Goal: Task Accomplishment & Management: Complete application form

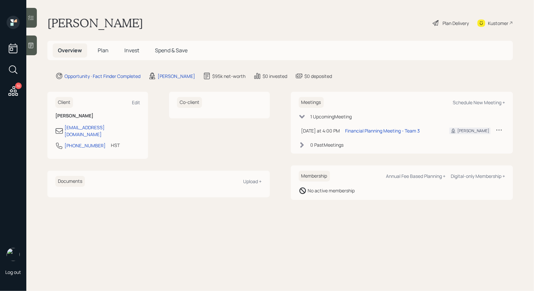
click at [104, 49] on span "Plan" at bounding box center [103, 50] width 11 height 7
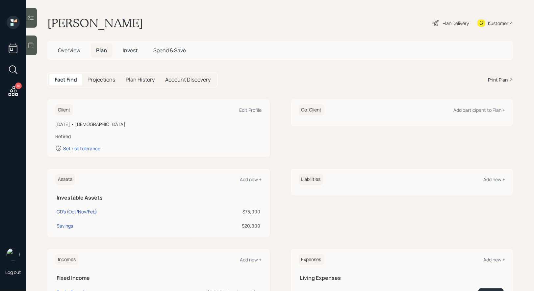
click at [445, 21] on div "Plan Delivery" at bounding box center [456, 23] width 26 height 7
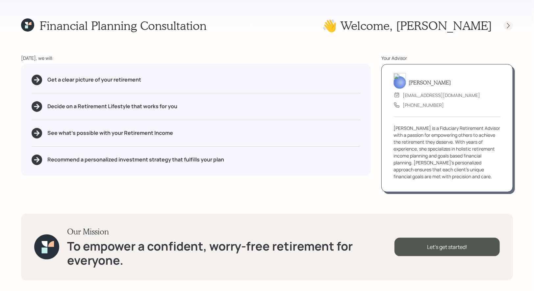
click at [509, 26] on icon at bounding box center [508, 26] width 3 height 6
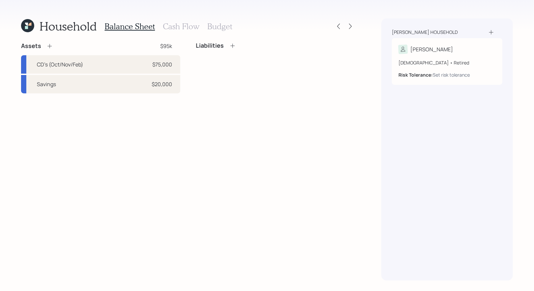
click at [51, 45] on icon at bounding box center [49, 46] width 7 height 7
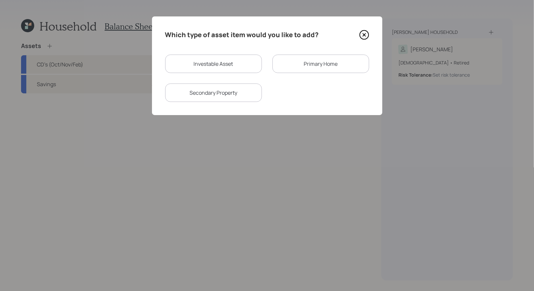
click at [204, 64] on div "Investable Asset" at bounding box center [213, 64] width 97 height 18
select select "taxable"
select select "balanced"
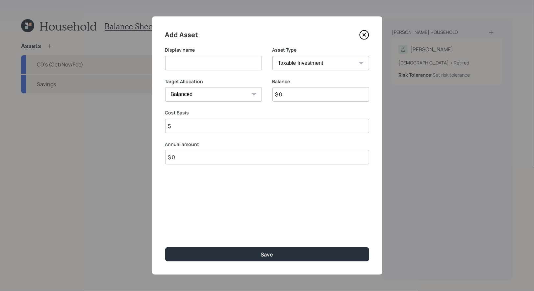
click at [293, 97] on input "$ 0" at bounding box center [320, 94] width 97 height 14
type input "$ 40,000"
click at [209, 60] on input at bounding box center [213, 63] width 97 height 14
type input "Savings"
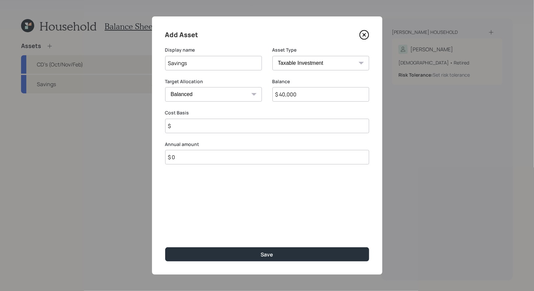
click at [218, 99] on select "Cash Conservative Balanced Aggressive" at bounding box center [213, 94] width 97 height 14
select select "uninvested"
click at [165, 87] on select "Cash Conservative Balanced Aggressive" at bounding box center [213, 94] width 97 height 14
click at [202, 130] on input "$" at bounding box center [267, 126] width 204 height 14
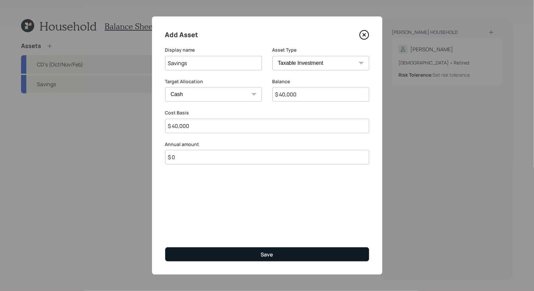
type input "$ 40,000"
click at [243, 254] on button "Save" at bounding box center [267, 254] width 204 height 14
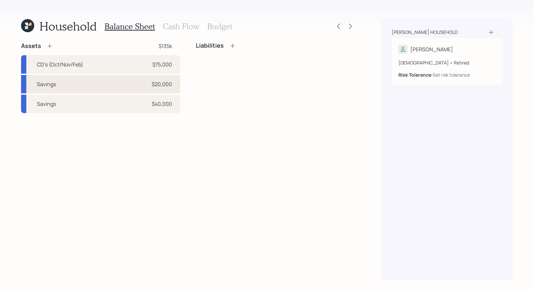
click at [126, 88] on div "Savings $20,000" at bounding box center [100, 84] width 159 height 18
select select "taxable"
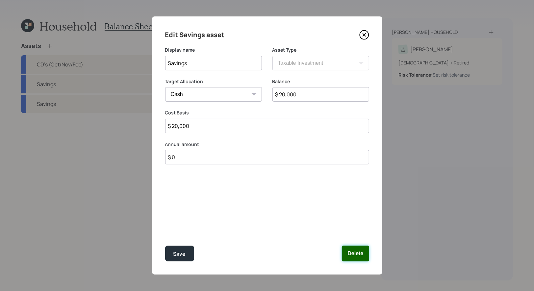
click at [358, 254] on button "Delete" at bounding box center [355, 254] width 27 height 16
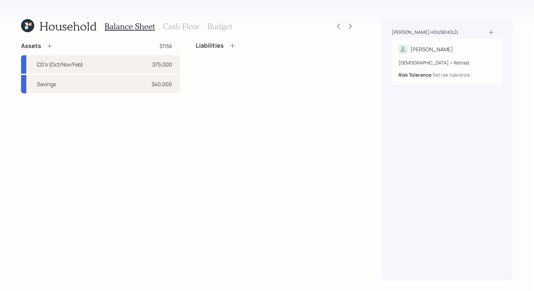
click at [51, 45] on icon at bounding box center [49, 46] width 7 height 7
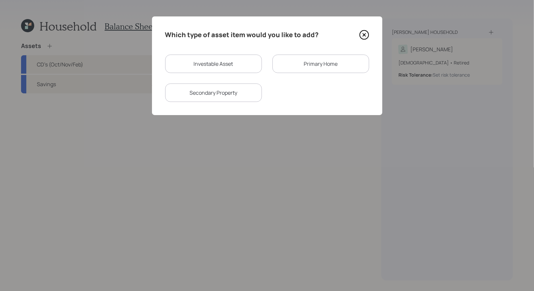
click at [284, 64] on div "Primary Home" at bounding box center [320, 64] width 97 height 18
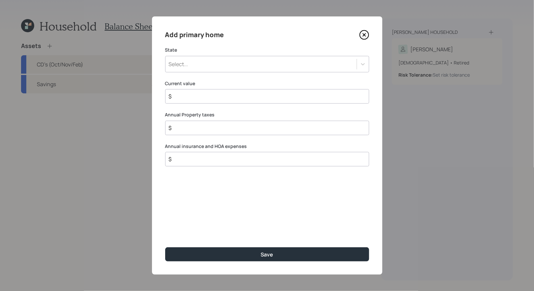
click at [242, 64] on div "Select..." at bounding box center [261, 64] width 191 height 11
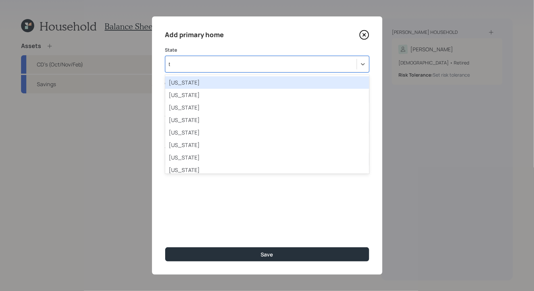
type input "te"
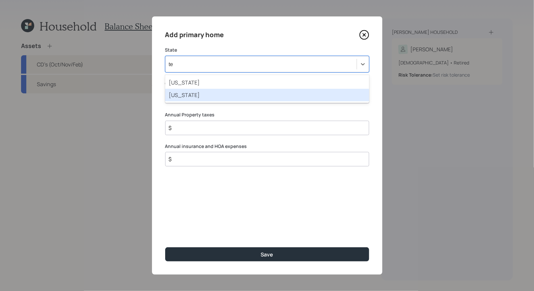
click at [206, 96] on div "[US_STATE]" at bounding box center [267, 95] width 204 height 13
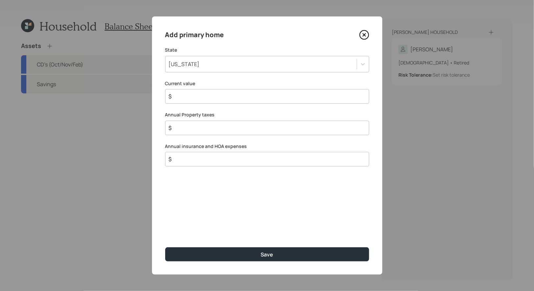
click at [201, 97] on input "$" at bounding box center [264, 96] width 193 height 8
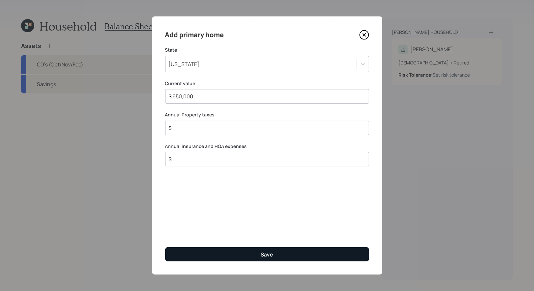
type input "$ 650,000"
click at [198, 257] on button "Save" at bounding box center [267, 254] width 204 height 14
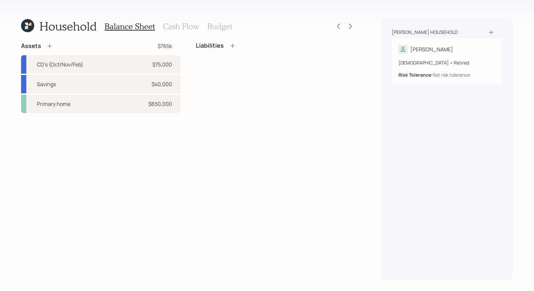
click at [234, 46] on icon at bounding box center [232, 45] width 7 height 7
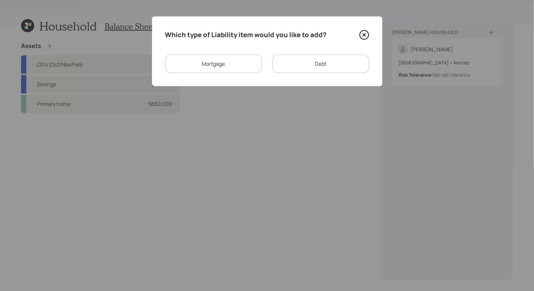
click at [221, 72] on div "Mortgage" at bounding box center [213, 64] width 97 height 18
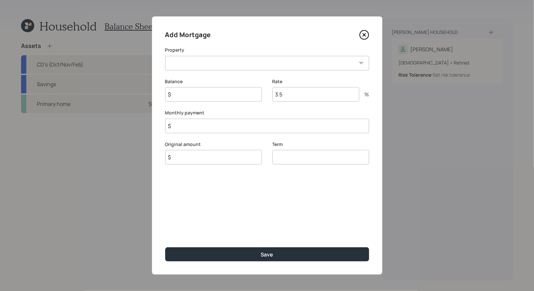
click at [218, 64] on select "TX Primary home" at bounding box center [267, 63] width 204 height 14
select select "1611609b-1c2c-4fc4-9f50-586e22caf629"
click at [165, 56] on select "TX Primary home" at bounding box center [267, 63] width 204 height 14
click at [200, 99] on input "$" at bounding box center [213, 94] width 97 height 14
type input "$ 246,000"
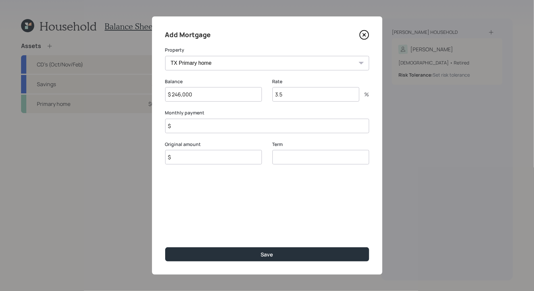
click at [183, 160] on input "$" at bounding box center [213, 157] width 97 height 14
type input "$ 246,000"
click at [330, 159] on input "number" at bounding box center [320, 157] width 97 height 14
type input "30"
click at [295, 95] on input "3.5" at bounding box center [315, 94] width 87 height 14
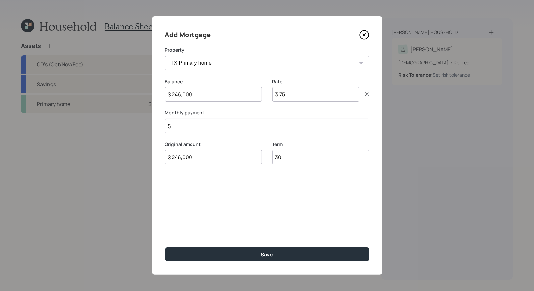
type input "3.75"
click at [199, 128] on input "$" at bounding box center [267, 126] width 204 height 14
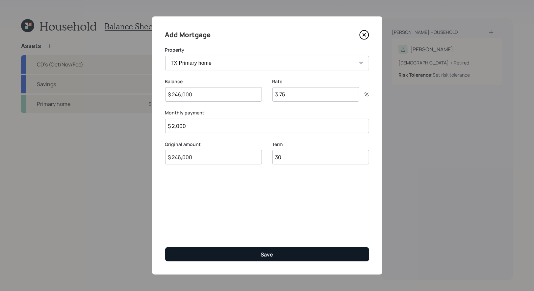
type input "$ 2,000"
click at [240, 252] on button "Save" at bounding box center [267, 254] width 204 height 14
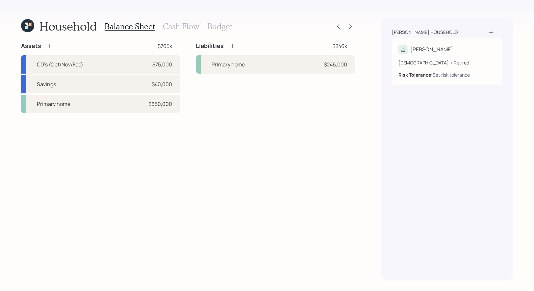
click at [233, 45] on icon at bounding box center [232, 46] width 7 height 7
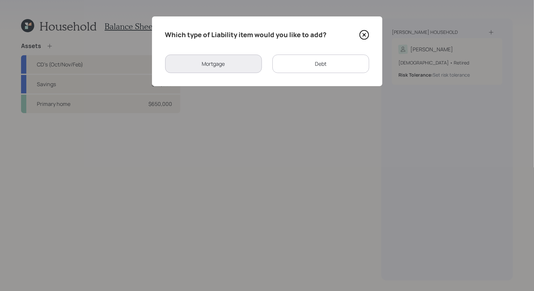
click at [326, 64] on div "Debt" at bounding box center [320, 64] width 97 height 18
select select "credit_card"
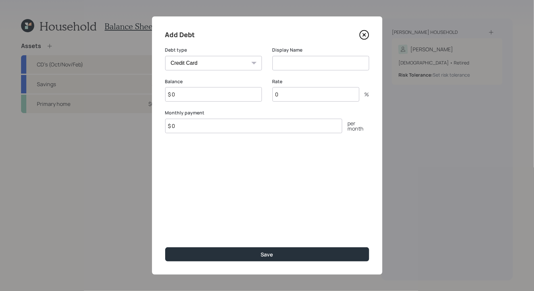
click at [229, 95] on input "$ 0" at bounding box center [213, 94] width 97 height 14
type input "$ 15,000"
click at [229, 63] on select "Car Credit Card Medical Student Other" at bounding box center [213, 63] width 97 height 14
click at [165, 56] on select "Car Credit Card Medical Student Other" at bounding box center [213, 63] width 97 height 14
click at [307, 60] on input at bounding box center [320, 63] width 97 height 14
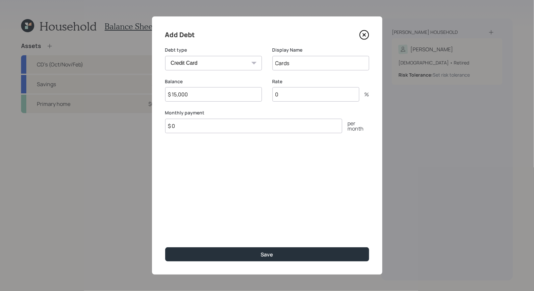
type input "Cards"
click at [224, 96] on input "$ 15,000" at bounding box center [213, 94] width 97 height 14
type input "$ 9,000"
click at [206, 125] on input "$ 0" at bounding box center [253, 126] width 177 height 14
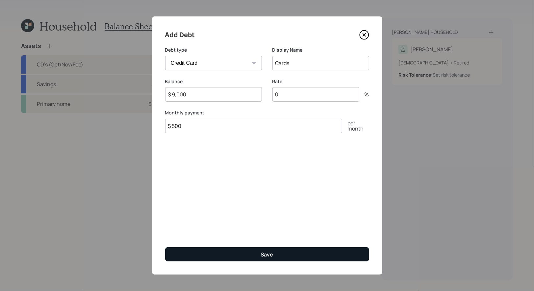
type input "$ 500"
click at [204, 255] on button "Save" at bounding box center [267, 254] width 204 height 14
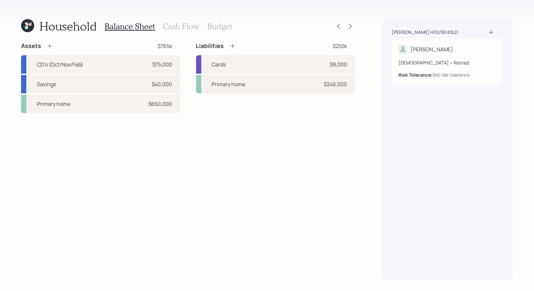
click at [232, 45] on icon at bounding box center [232, 46] width 7 height 7
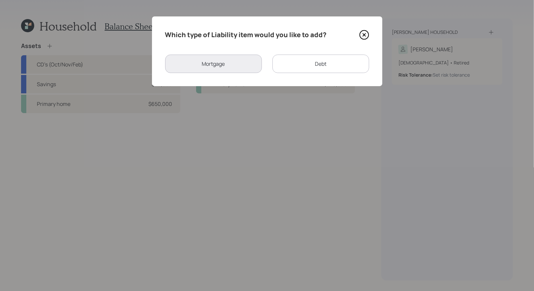
click at [305, 65] on div "Debt" at bounding box center [320, 64] width 97 height 18
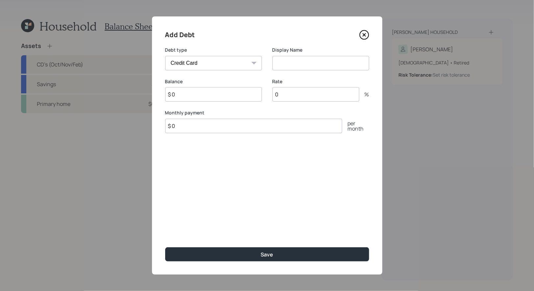
click at [247, 63] on select "Car Credit Card Medical Student Other" at bounding box center [213, 63] width 97 height 14
select select "other"
click at [165, 56] on select "Car Credit Card Medical Student Other" at bounding box center [213, 63] width 97 height 14
click at [310, 65] on input at bounding box center [320, 63] width 97 height 14
type input "Loan"
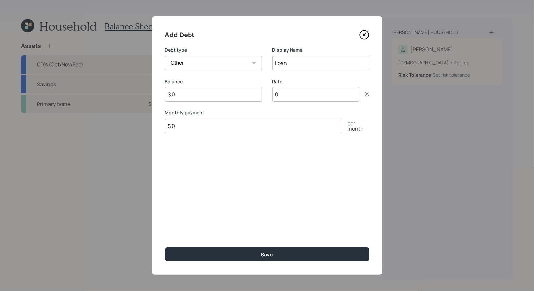
click at [197, 96] on input "$ 0" at bounding box center [213, 94] width 97 height 14
type input "$ 5,300"
click at [299, 95] on input "0" at bounding box center [315, 94] width 87 height 14
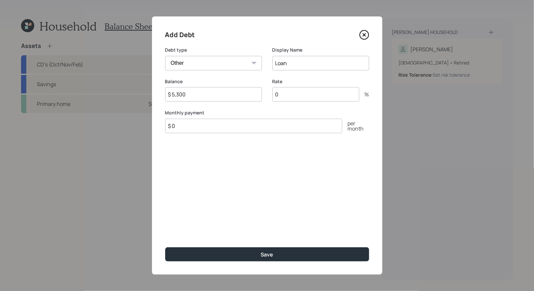
click at [299, 95] on input "0" at bounding box center [315, 94] width 87 height 14
type input "7.99"
click at [188, 127] on input "$ 0" at bounding box center [253, 126] width 177 height 14
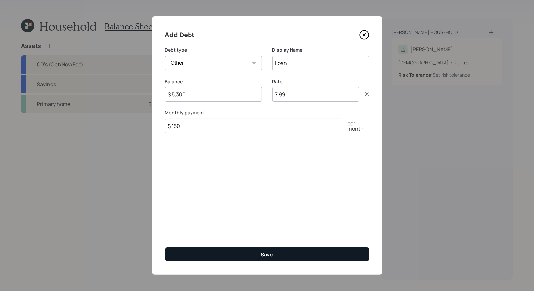
type input "$ 150"
click at [201, 256] on button "Save" at bounding box center [267, 254] width 204 height 14
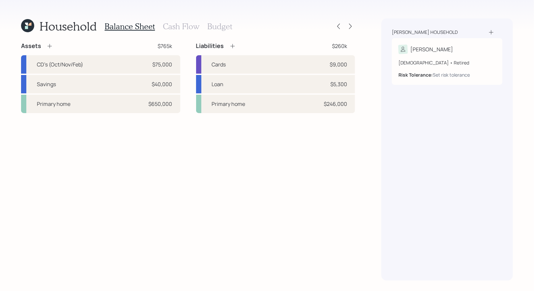
click at [233, 45] on icon at bounding box center [232, 46] width 7 height 7
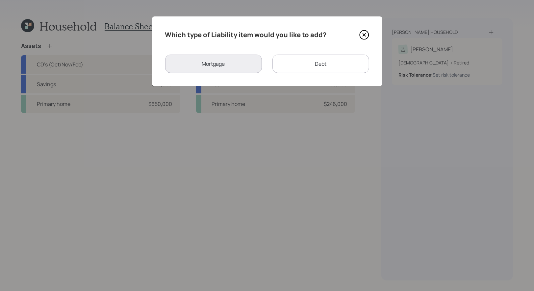
click at [306, 70] on div "Debt" at bounding box center [320, 64] width 97 height 18
select select "credit_card"
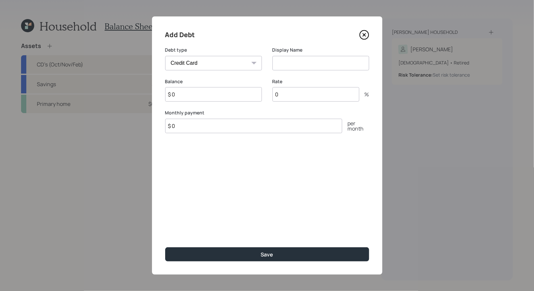
click at [290, 62] on input at bounding box center [320, 63] width 97 height 14
click at [363, 37] on icon at bounding box center [364, 35] width 10 height 10
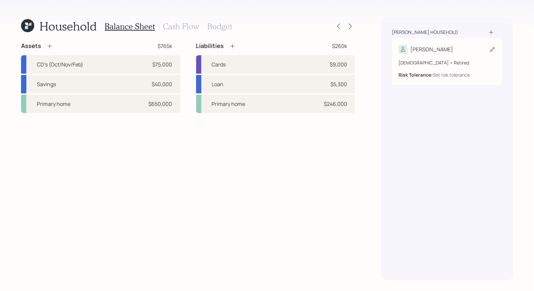
click at [490, 49] on icon at bounding box center [492, 49] width 7 height 7
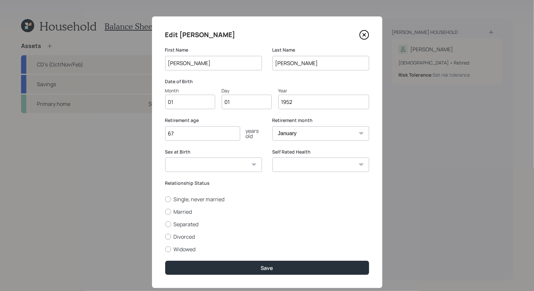
click at [194, 106] on input "01" at bounding box center [190, 102] width 50 height 14
type input "11"
click at [239, 104] on input "01" at bounding box center [247, 102] width 50 height 14
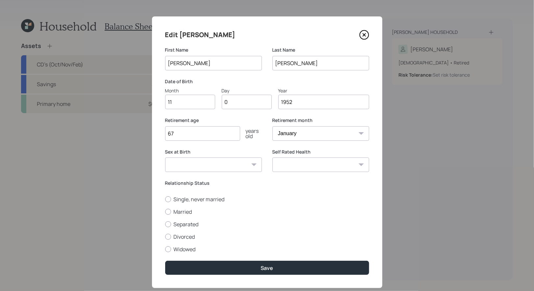
type input "08"
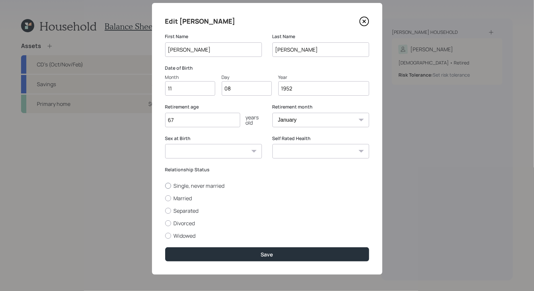
click at [167, 184] on div at bounding box center [168, 186] width 6 height 6
click at [165, 186] on input "Single, never married" at bounding box center [165, 186] width 0 height 0
radio input "true"
click at [207, 153] on select "[DEMOGRAPHIC_DATA] [DEMOGRAPHIC_DATA] Other / Prefer not to say" at bounding box center [213, 151] width 97 height 14
select select "[DEMOGRAPHIC_DATA]"
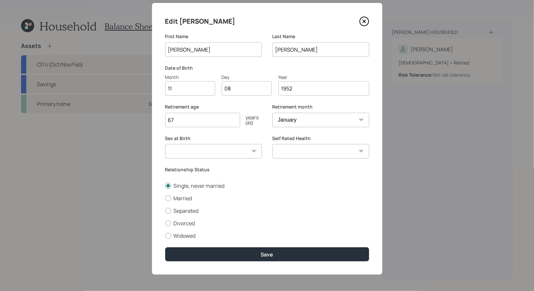
click at [165, 144] on select "[DEMOGRAPHIC_DATA] [DEMOGRAPHIC_DATA] Other / Prefer not to say" at bounding box center [213, 151] width 97 height 14
click at [313, 149] on select "Excellent Very Good Good Fair Poor" at bounding box center [320, 151] width 97 height 14
select select "good"
click at [272, 144] on select "Excellent Very Good Good Fair Poor" at bounding box center [320, 151] width 97 height 14
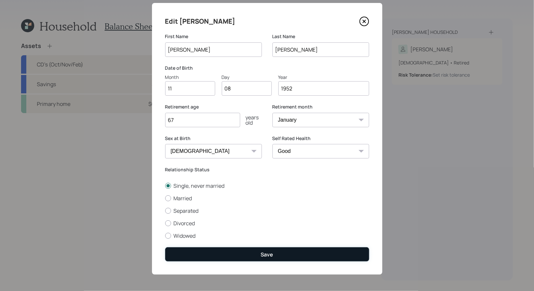
click at [265, 255] on div "Save" at bounding box center [267, 254] width 13 height 7
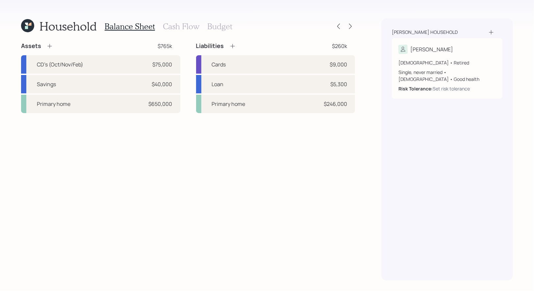
click at [179, 27] on h3 "Cash Flow" at bounding box center [181, 27] width 37 height 10
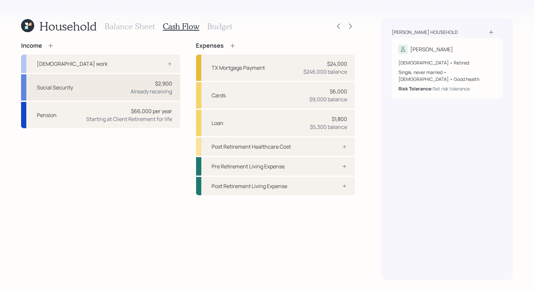
click at [85, 86] on div "Social Security $2,900 Already receiving" at bounding box center [100, 87] width 159 height 26
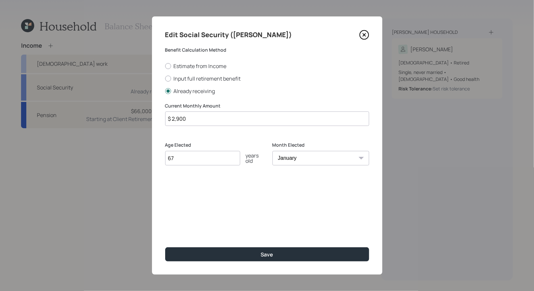
click at [215, 121] on input "$ 2,900" at bounding box center [267, 119] width 204 height 14
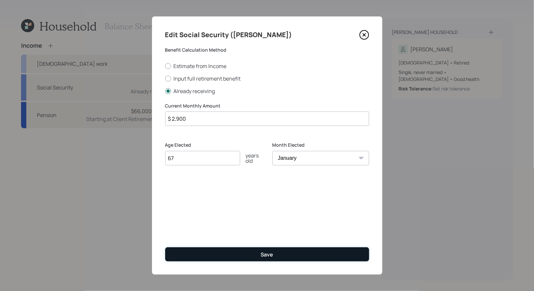
click at [216, 256] on button "Save" at bounding box center [267, 254] width 204 height 14
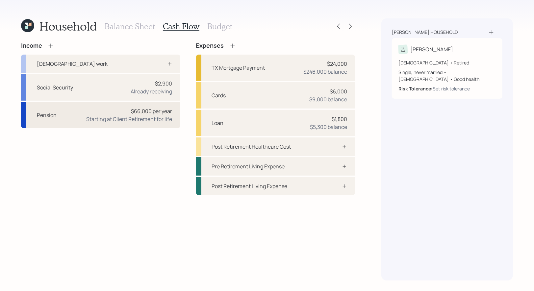
click at [119, 114] on div "$66,000 per year Starting at Client Retirement for life" at bounding box center [130, 115] width 86 height 16
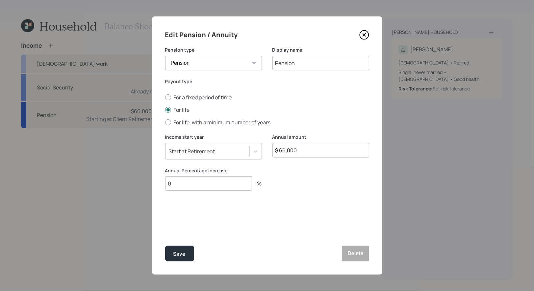
click at [284, 153] on input "$ 66,000" at bounding box center [320, 150] width 97 height 14
type input "$ 60,600"
click at [180, 256] on div "Save" at bounding box center [179, 254] width 13 height 9
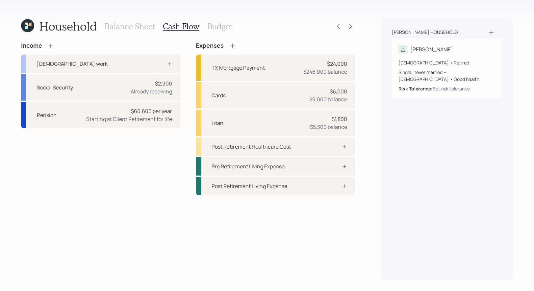
click at [214, 25] on h3 "Budget" at bounding box center [219, 27] width 25 height 10
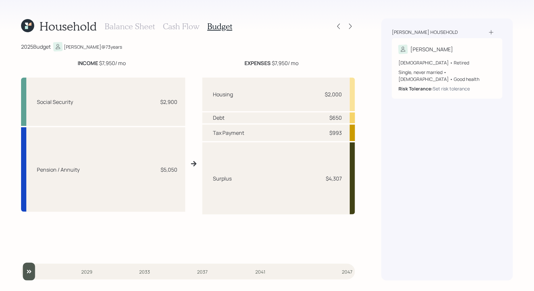
click at [139, 26] on h3 "Balance Sheet" at bounding box center [130, 27] width 50 height 10
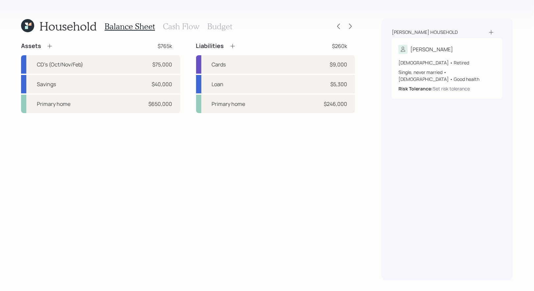
click at [181, 26] on h3 "Cash Flow" at bounding box center [181, 27] width 37 height 10
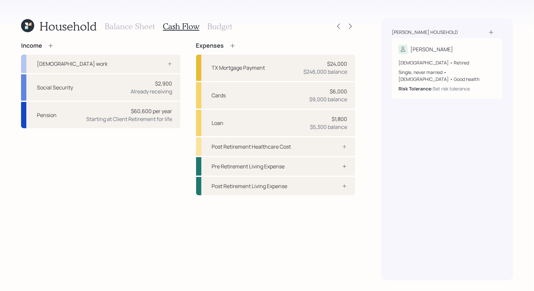
click at [215, 26] on h3 "Budget" at bounding box center [219, 27] width 25 height 10
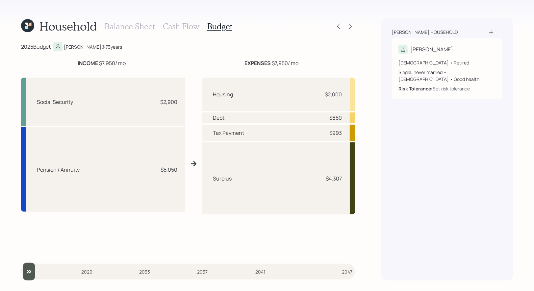
click at [170, 26] on h3 "Cash Flow" at bounding box center [181, 27] width 37 height 10
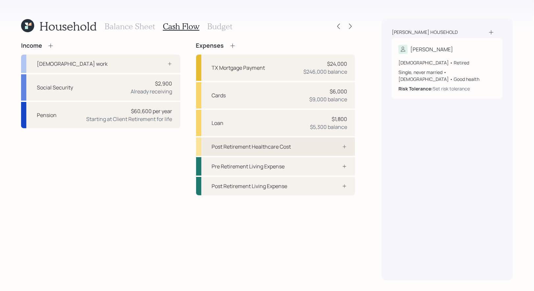
click at [286, 148] on div "Post Retirement Healthcare Cost" at bounding box center [251, 147] width 79 height 8
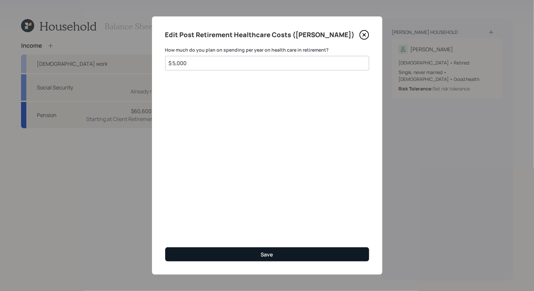
type input "$ 5,000"
click at [249, 250] on button "Save" at bounding box center [267, 254] width 204 height 14
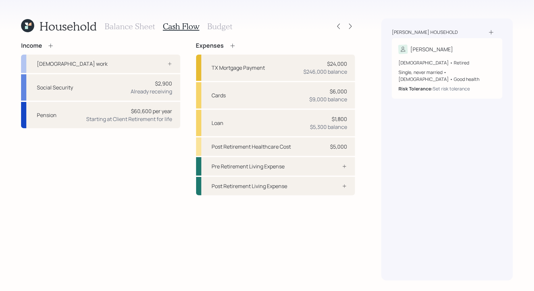
click at [217, 30] on h3 "Budget" at bounding box center [219, 27] width 25 height 10
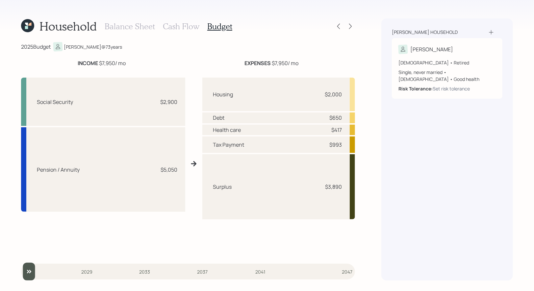
click at [179, 23] on h3 "Cash Flow" at bounding box center [181, 27] width 37 height 10
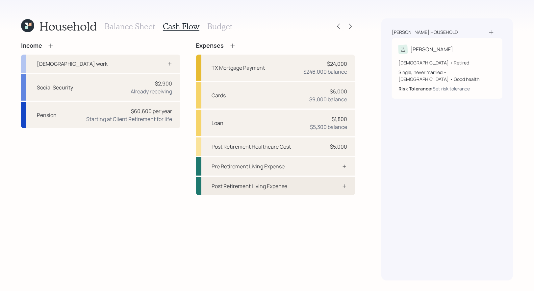
click at [262, 186] on div "Post Retirement Living Expense" at bounding box center [250, 186] width 76 height 8
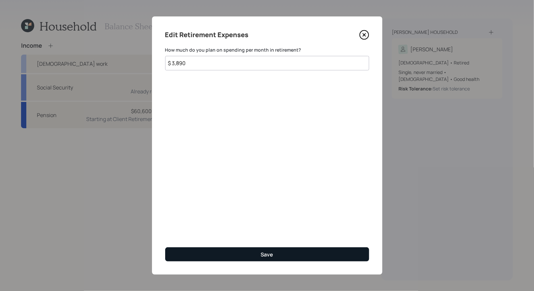
type input "$ 3,890"
click at [242, 253] on button "Save" at bounding box center [267, 254] width 204 height 14
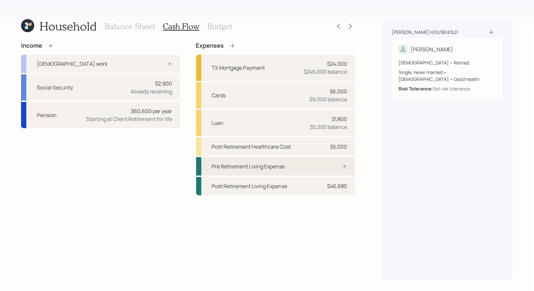
click at [257, 166] on div "Pre Retirement Living Expense" at bounding box center [248, 167] width 73 height 8
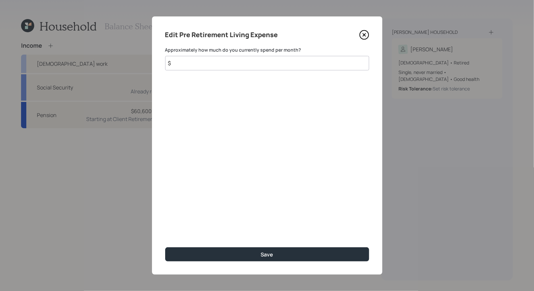
click at [239, 64] on input "$" at bounding box center [267, 63] width 204 height 14
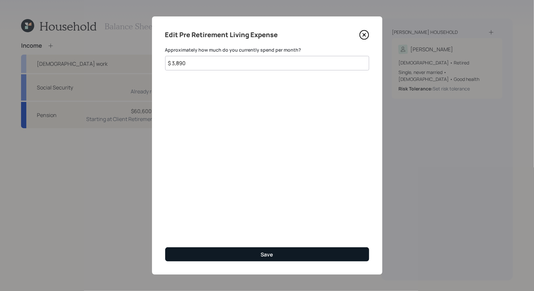
type input "$ 3,890"
click at [221, 252] on button "Save" at bounding box center [267, 254] width 204 height 14
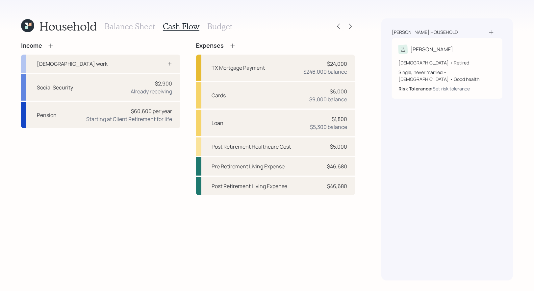
click at [213, 26] on h3 "Budget" at bounding box center [219, 27] width 25 height 10
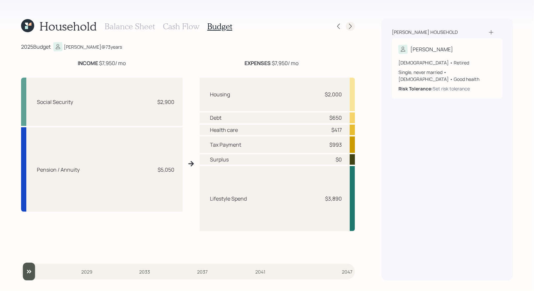
click at [352, 25] on icon at bounding box center [350, 26] width 7 height 7
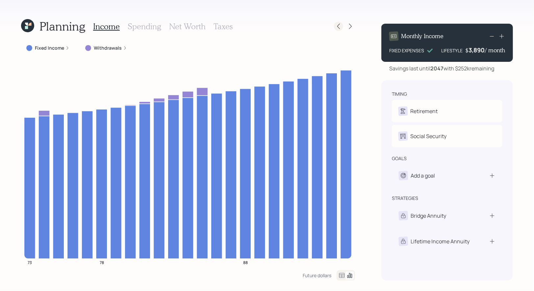
click at [338, 25] on icon at bounding box center [338, 27] width 3 height 6
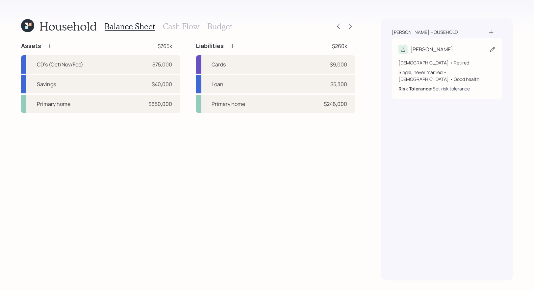
click at [448, 85] on div "Set risk tolerance" at bounding box center [451, 88] width 37 height 7
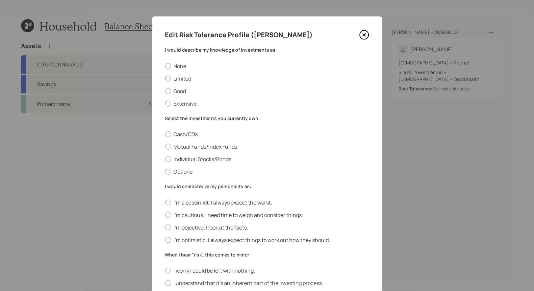
click at [166, 78] on div at bounding box center [168, 79] width 6 height 6
click at [165, 78] on input "Limited" at bounding box center [165, 78] width 0 height 0
radio input "true"
click at [167, 147] on div at bounding box center [168, 147] width 6 height 6
click at [165, 147] on input "Mutual Funds/Index Funds" at bounding box center [165, 147] width 0 height 0
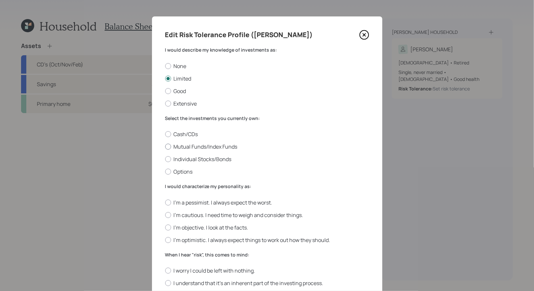
radio input "true"
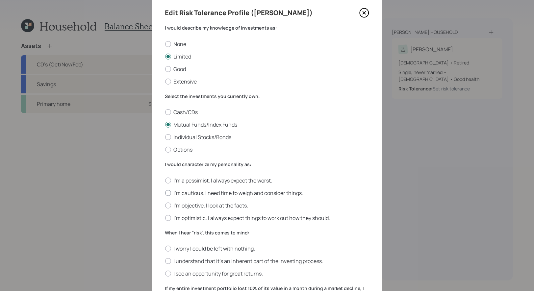
click at [168, 193] on div at bounding box center [168, 193] width 6 height 6
click at [165, 193] on input "I'm cautious. I need time to weigh and consider things." at bounding box center [165, 193] width 0 height 0
radio input "true"
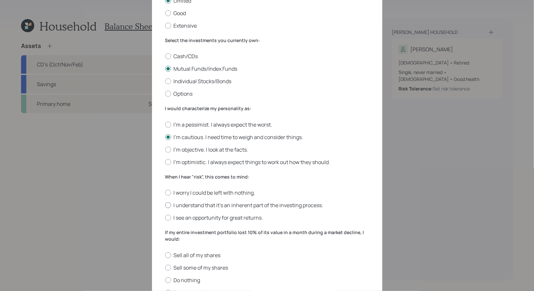
click at [169, 205] on div at bounding box center [168, 205] width 6 height 6
click at [165, 205] on input "I understand that it’s an inherent part of the investing process." at bounding box center [165, 205] width 0 height 0
radio input "true"
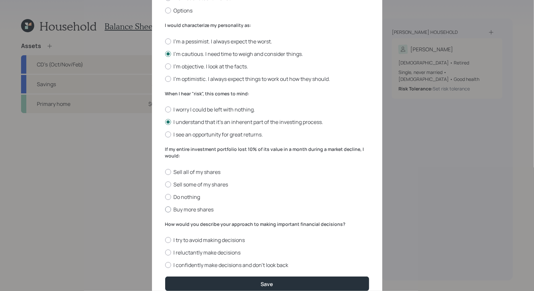
scroll to position [169, 0]
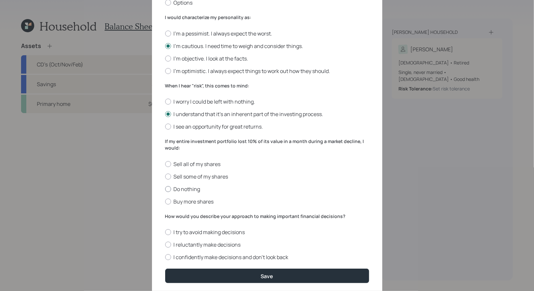
click at [168, 190] on div at bounding box center [168, 189] width 6 height 6
click at [165, 189] on input "Do nothing" at bounding box center [165, 189] width 0 height 0
radio input "true"
click at [167, 246] on div at bounding box center [168, 245] width 6 height 6
click at [165, 245] on input "I reluctantly make decisions" at bounding box center [165, 245] width 0 height 0
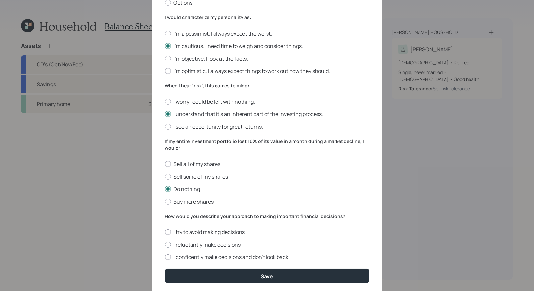
radio input "true"
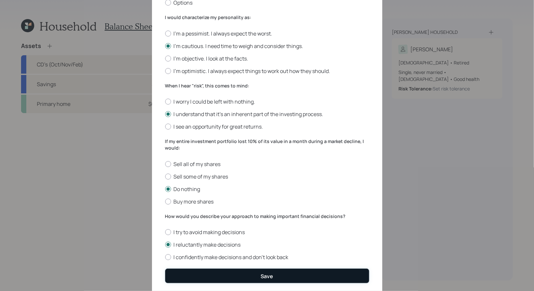
click at [194, 276] on button "Save" at bounding box center [267, 276] width 204 height 14
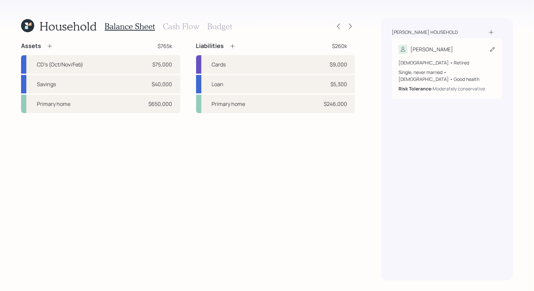
click at [493, 50] on icon at bounding box center [492, 49] width 7 height 7
select select "good"
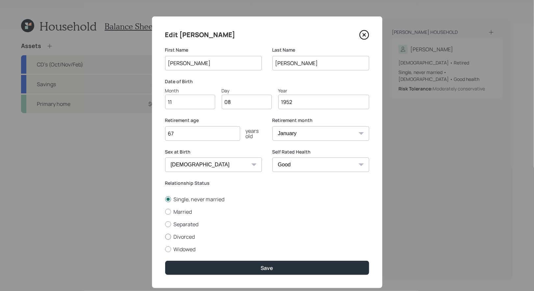
scroll to position [14, 0]
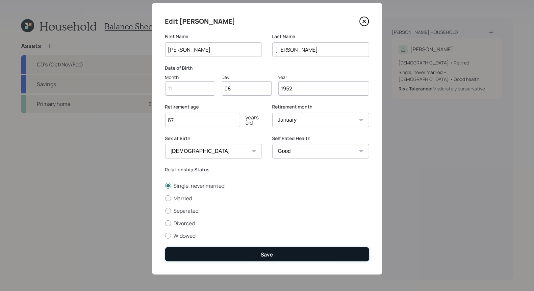
click at [251, 255] on button "Save" at bounding box center [267, 254] width 204 height 14
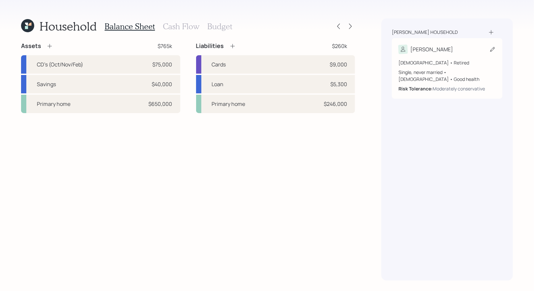
click at [495, 48] on icon at bounding box center [492, 49] width 7 height 7
select select "good"
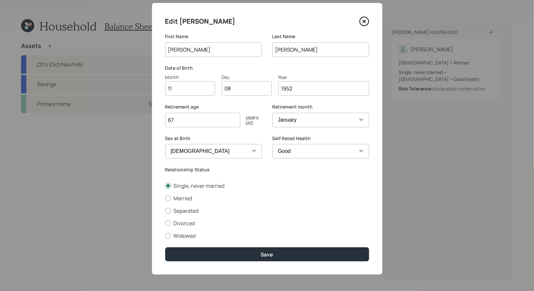
scroll to position [14, 0]
click at [366, 21] on icon at bounding box center [364, 21] width 10 height 10
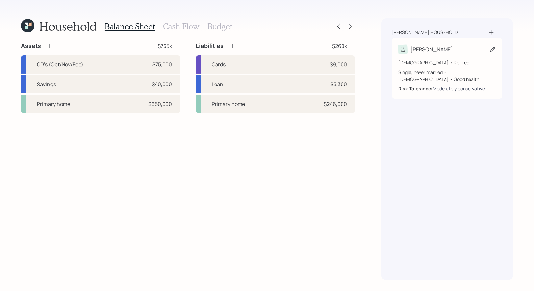
click at [458, 85] on div "Moderately conservative" at bounding box center [459, 88] width 52 height 7
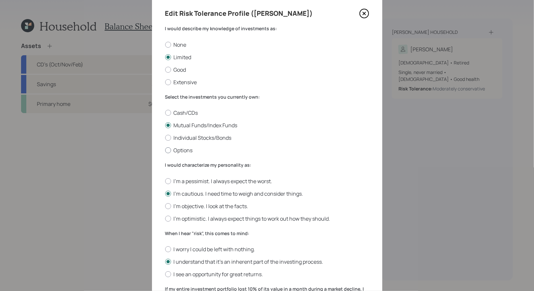
scroll to position [28, 0]
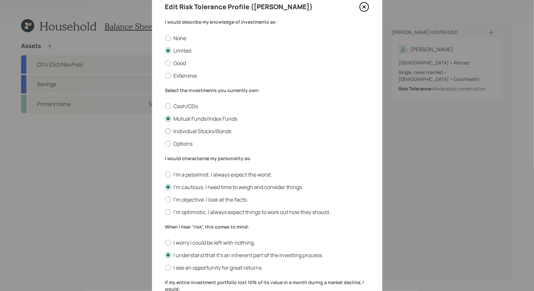
click at [168, 131] on div at bounding box center [168, 131] width 6 height 6
click at [165, 131] on input "Individual Stocks/Bonds" at bounding box center [165, 131] width 0 height 0
radio input "true"
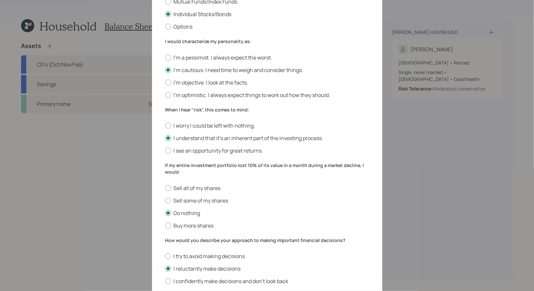
scroll to position [192, 0]
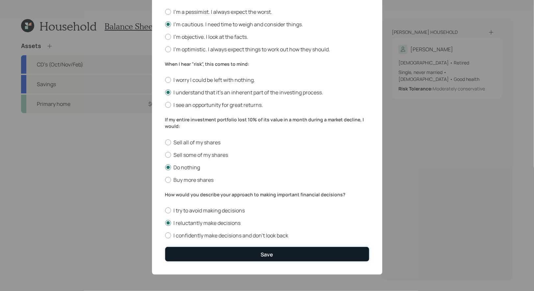
click at [237, 255] on button "Save" at bounding box center [267, 254] width 204 height 14
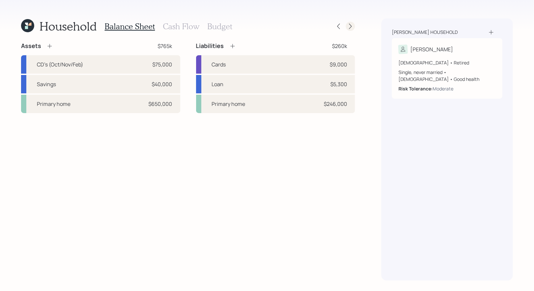
click at [353, 26] on icon at bounding box center [350, 26] width 7 height 7
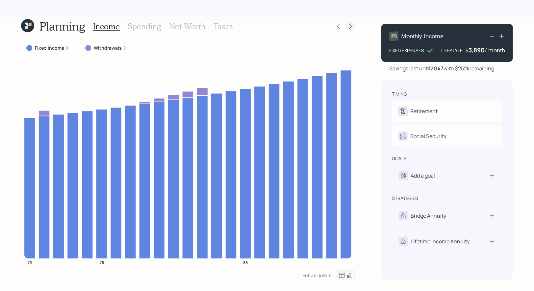
click at [350, 29] on icon at bounding box center [350, 26] width 7 height 7
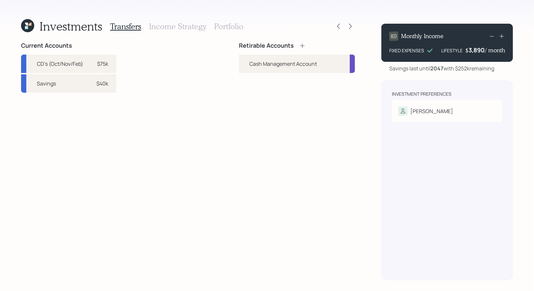
click at [303, 46] on icon at bounding box center [302, 45] width 7 height 7
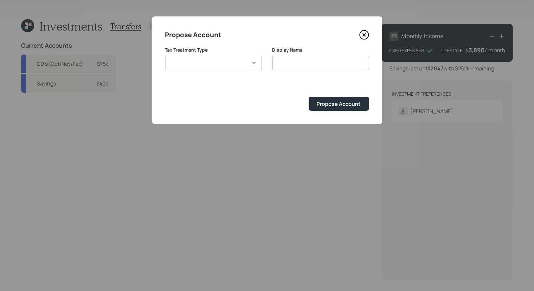
click at [205, 63] on select "[PERSON_NAME] Taxable Traditional" at bounding box center [213, 63] width 97 height 14
select select "taxable"
click at [165, 56] on select "[PERSON_NAME] Taxable Traditional" at bounding box center [213, 63] width 97 height 14
click at [310, 63] on input "Taxable" at bounding box center [320, 63] width 97 height 14
type input "Taxable Brokerage"
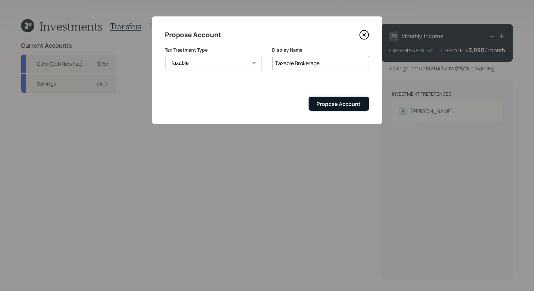
click at [330, 104] on div "Propose Account" at bounding box center [339, 103] width 44 height 7
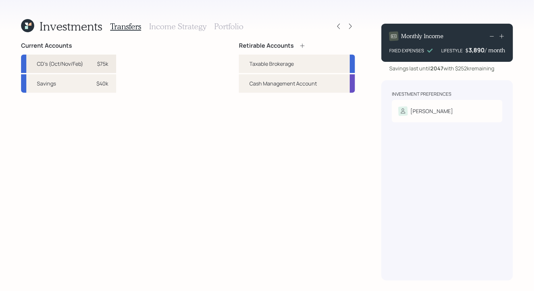
click at [95, 61] on div "$75k" at bounding box center [99, 64] width 20 height 8
click at [251, 65] on div "Taxable Brokerage" at bounding box center [271, 64] width 44 height 8
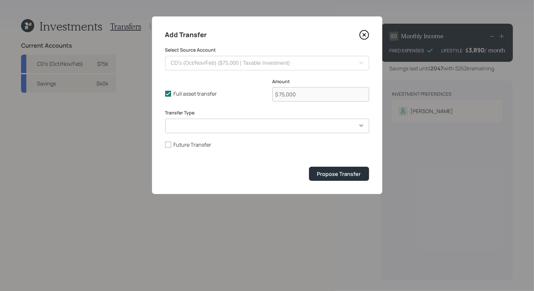
click at [203, 128] on select "ACAT Transfer Non ACAT Transfer Capitalize Rollover Rollover Deposit" at bounding box center [267, 126] width 204 height 14
select select "acat_transfer"
click at [165, 119] on select "ACAT Transfer Non ACAT Transfer Capitalize Rollover Rollover Deposit" at bounding box center [267, 126] width 204 height 14
click at [168, 93] on icon at bounding box center [168, 94] width 6 height 6
click at [165, 94] on input "Full asset transfer" at bounding box center [165, 94] width 0 height 0
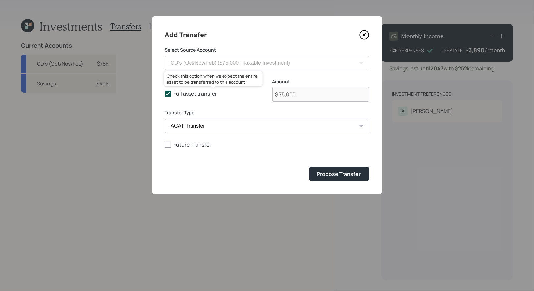
checkbox input "false"
click at [320, 96] on input "$ 75,000" at bounding box center [320, 94] width 97 height 14
type input "$ 25,000"
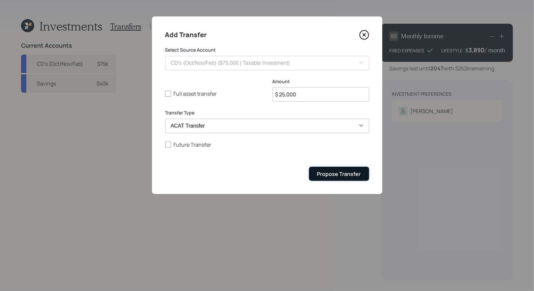
click at [349, 176] on div "Propose Transfer" at bounding box center [339, 173] width 44 height 7
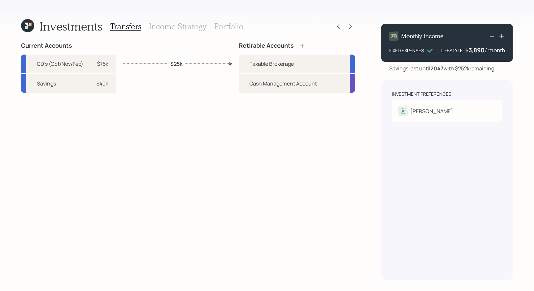
click at [223, 30] on h3 "Portfolio" at bounding box center [228, 27] width 29 height 10
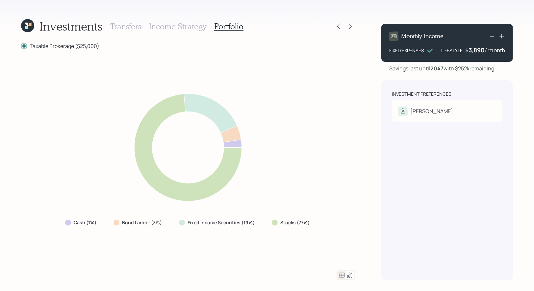
click at [170, 28] on h3 "Income Strategy" at bounding box center [177, 27] width 57 height 10
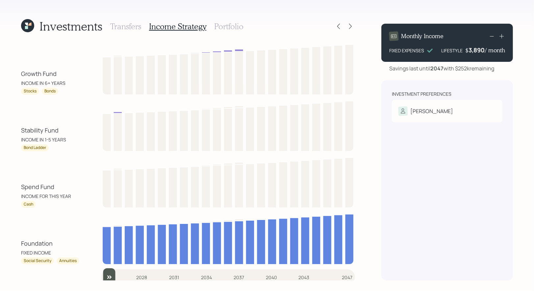
click at [134, 24] on h3 "Transfers" at bounding box center [125, 27] width 31 height 10
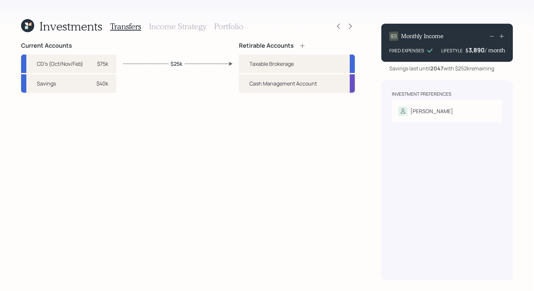
click at [219, 26] on h3 "Portfolio" at bounding box center [228, 27] width 29 height 10
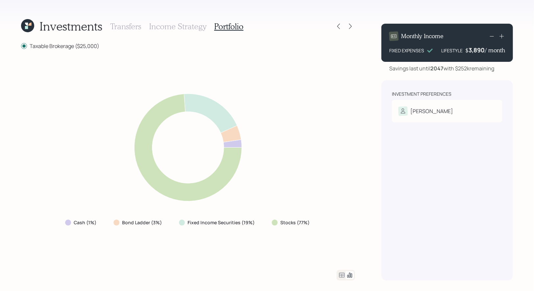
click at [339, 276] on icon at bounding box center [342, 275] width 8 height 8
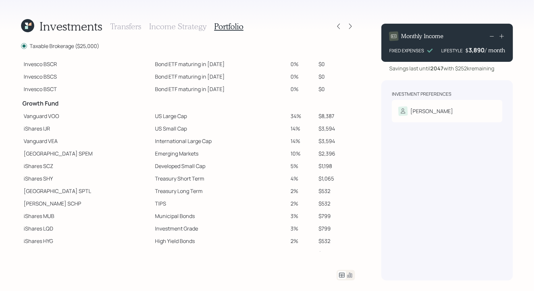
scroll to position [75, 0]
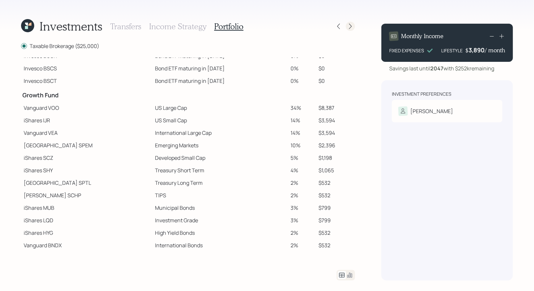
click at [353, 27] on icon at bounding box center [350, 26] width 7 height 7
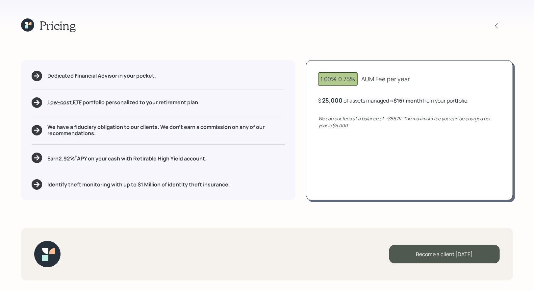
click at [27, 23] on icon at bounding box center [26, 23] width 3 height 3
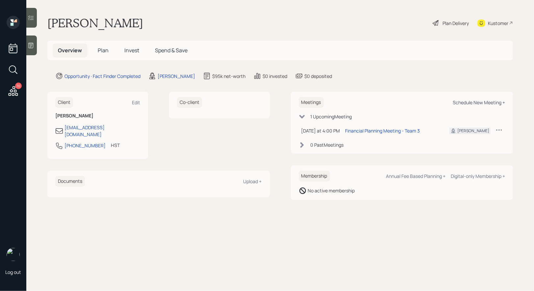
click at [490, 104] on div "Schedule New Meeting +" at bounding box center [479, 102] width 52 height 6
select select "8b79112e-3cfb-44f9-89e7-15267fe946c1"
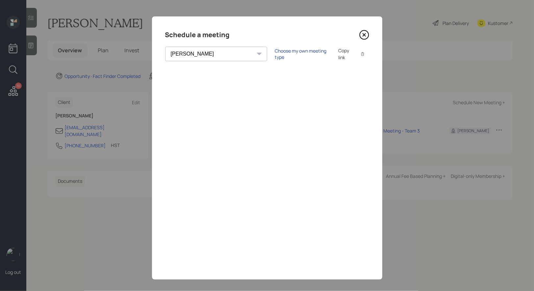
click at [275, 51] on div "Choose my own meeting type" at bounding box center [302, 54] width 55 height 13
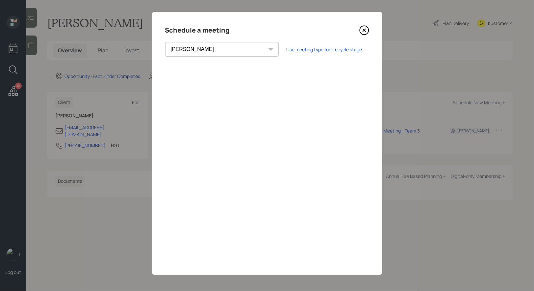
click at [365, 28] on icon at bounding box center [364, 30] width 10 height 10
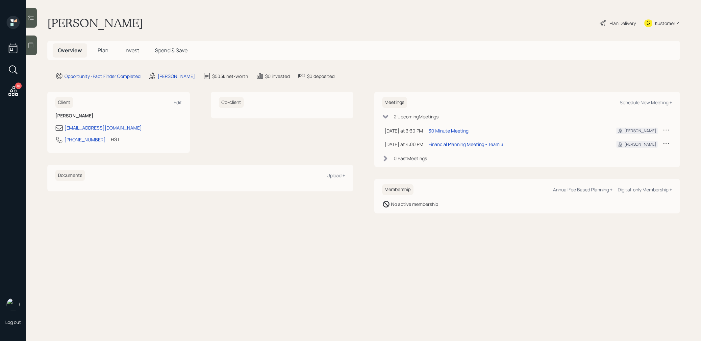
click at [102, 50] on span "Plan" at bounding box center [103, 50] width 11 height 7
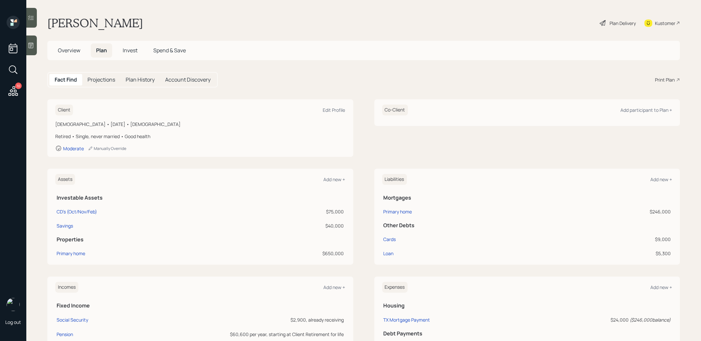
click at [663, 78] on div "Print Plan" at bounding box center [665, 79] width 20 height 7
